Goal: Information Seeking & Learning: Learn about a topic

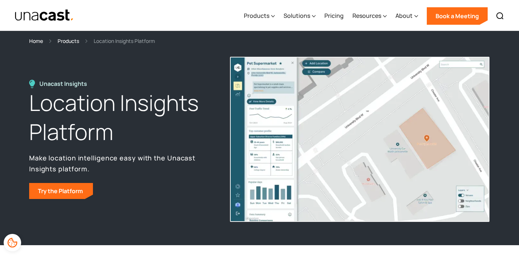
click at [56, 11] on img "home" at bounding box center [44, 15] width 59 height 13
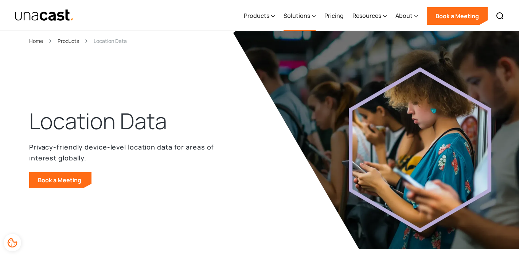
click at [295, 13] on div "Solutions" at bounding box center [296, 15] width 27 height 9
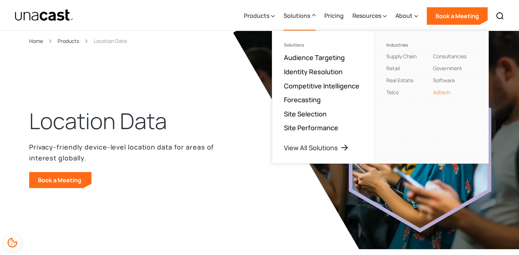
click at [441, 92] on link "Adtech" at bounding box center [441, 92] width 17 height 7
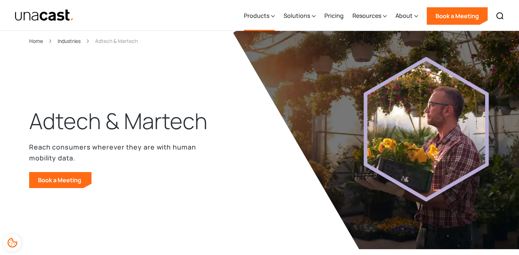
click at [253, 16] on div "Products" at bounding box center [257, 15] width 26 height 9
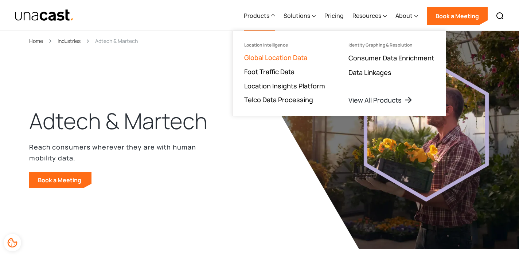
click at [275, 57] on link "Global Location Data" at bounding box center [275, 57] width 63 height 9
